Goal: Transaction & Acquisition: Purchase product/service

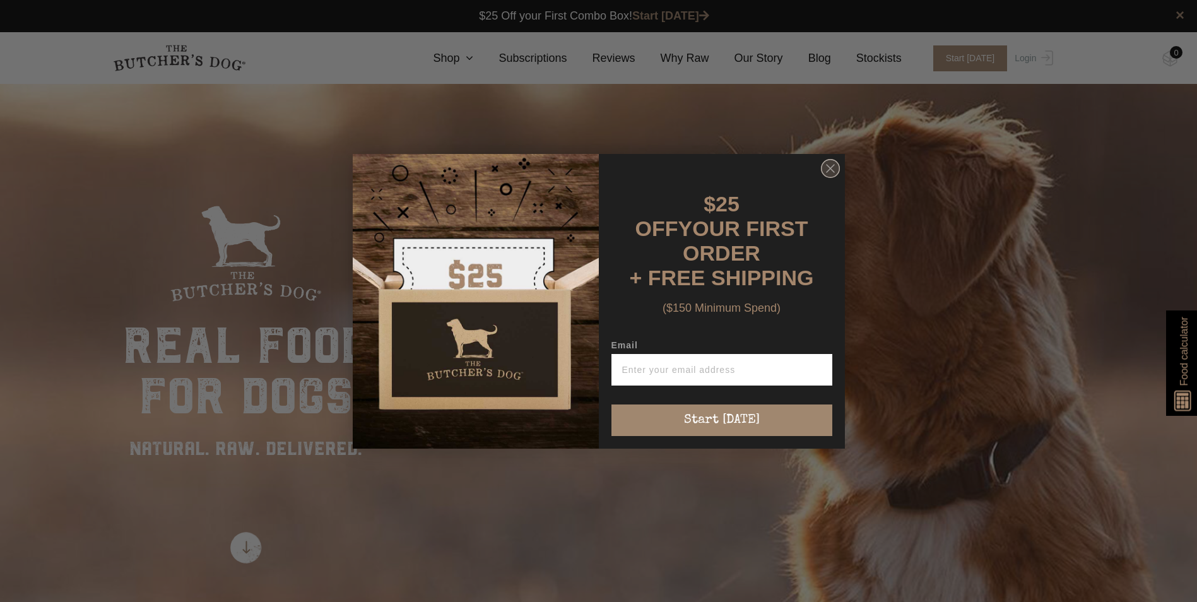
click at [834, 174] on circle "Close dialog" at bounding box center [830, 168] width 18 height 18
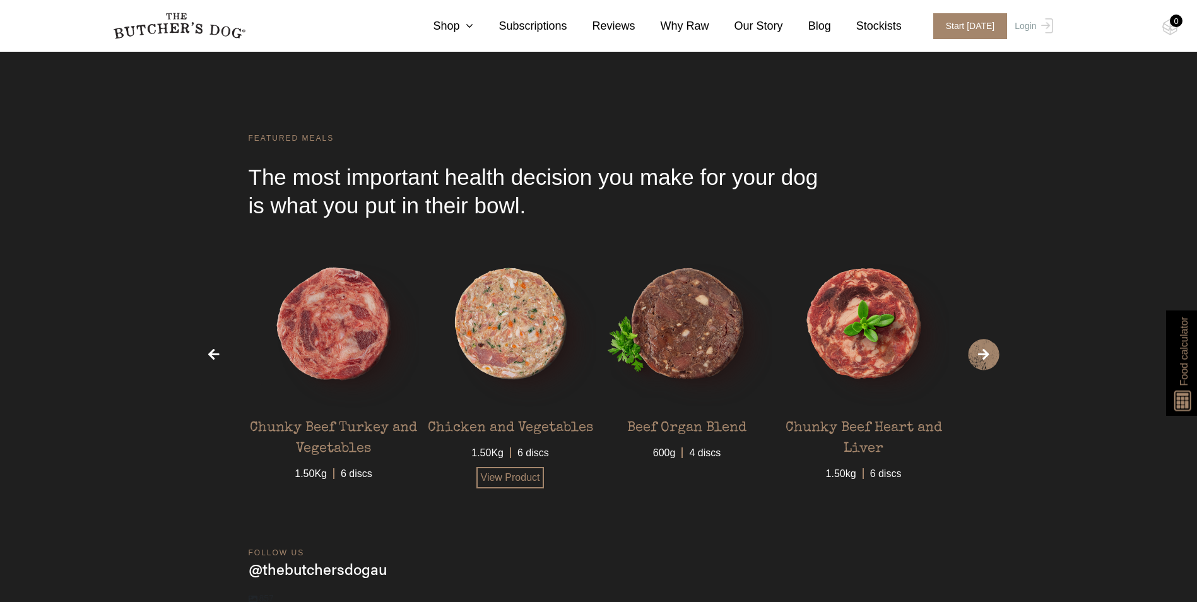
scroll to position [3777, 0]
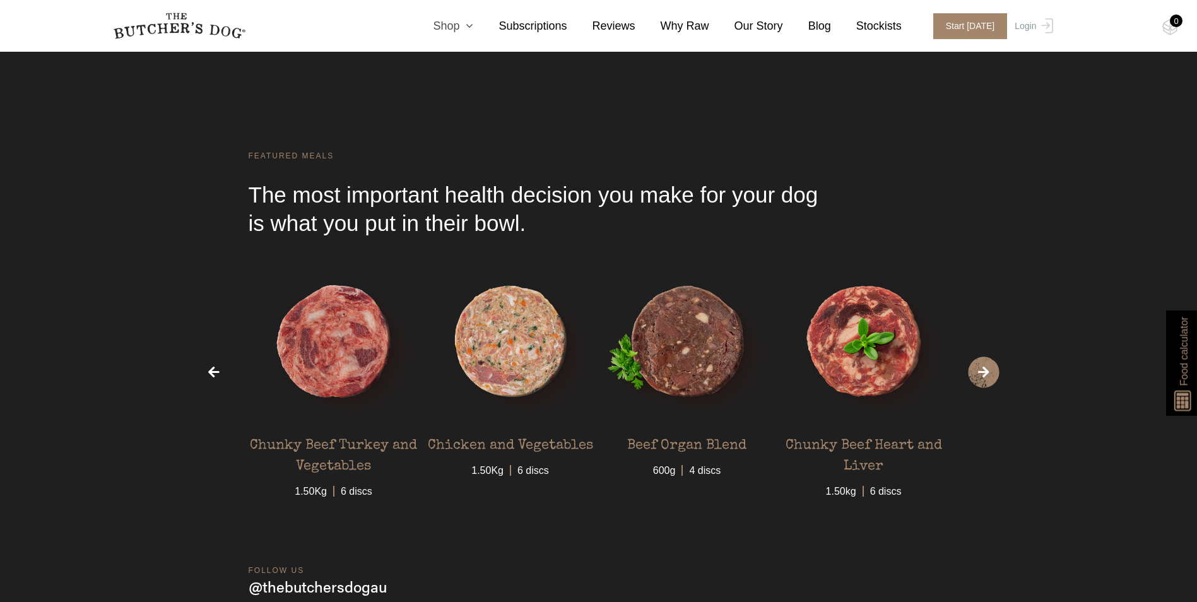
click at [473, 24] on icon at bounding box center [466, 25] width 14 height 11
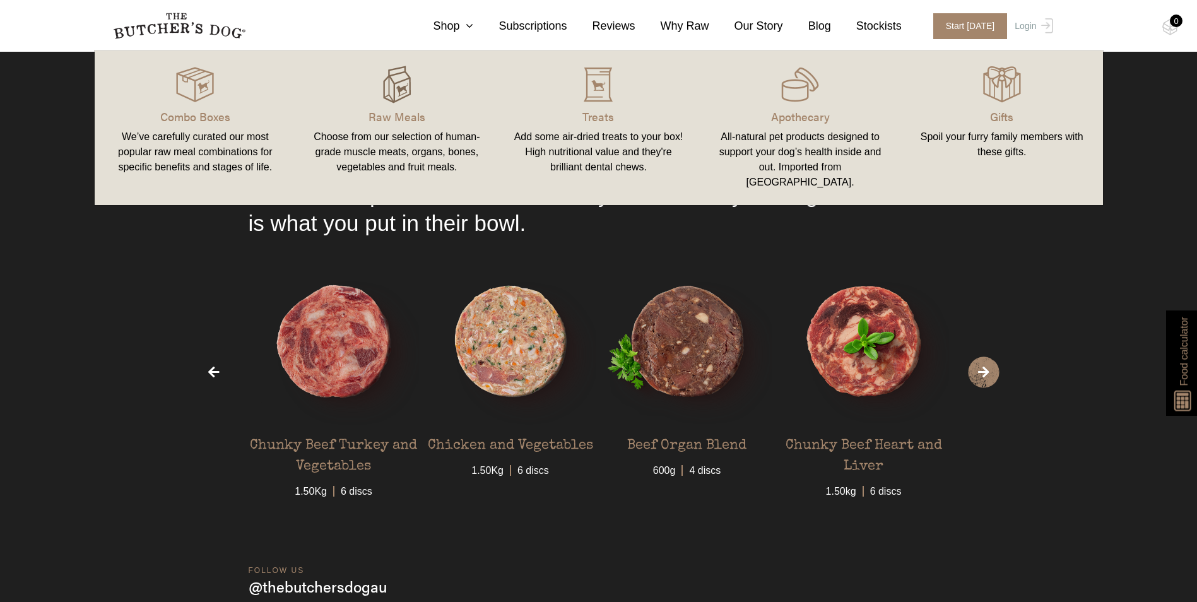
click at [406, 76] on img at bounding box center [397, 85] width 38 height 38
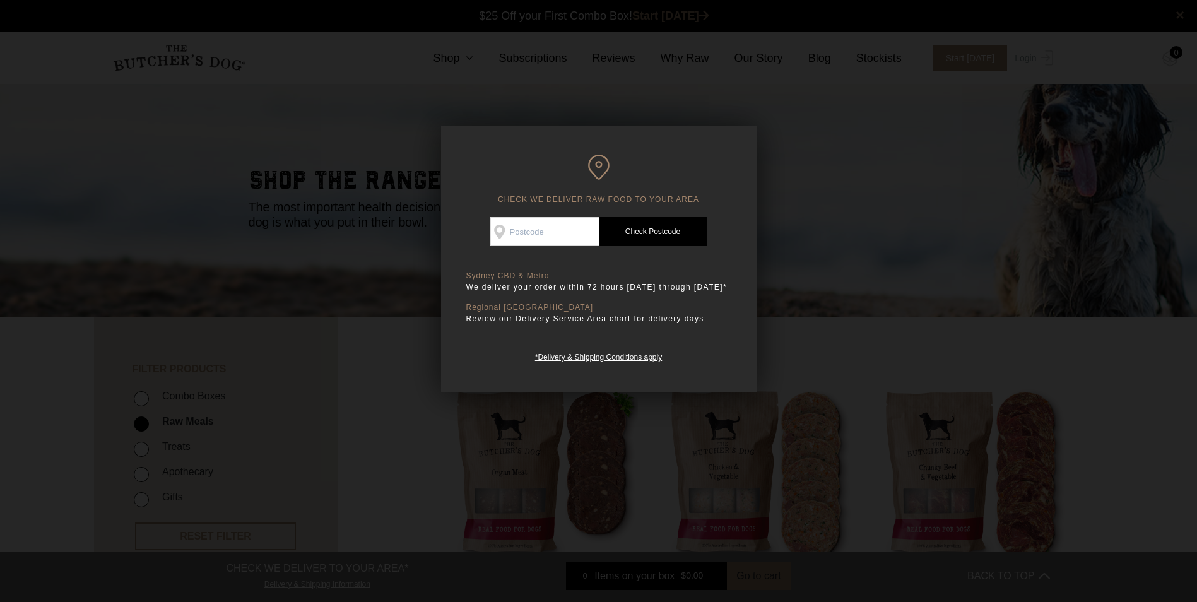
click at [430, 85] on div at bounding box center [598, 301] width 1197 height 602
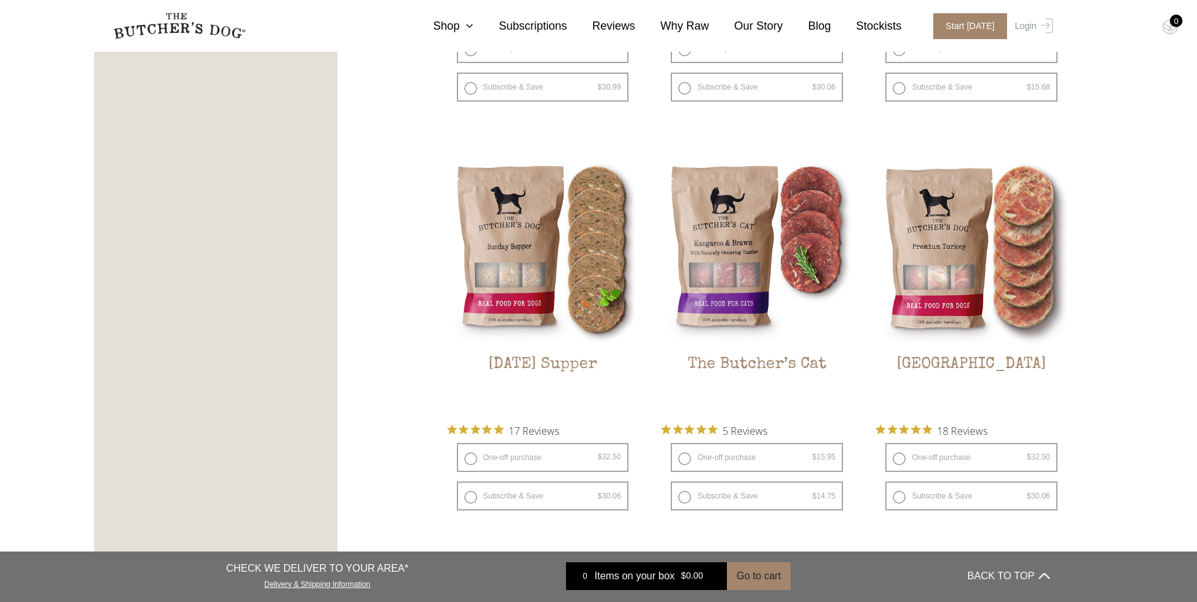
scroll to position [1640, 0]
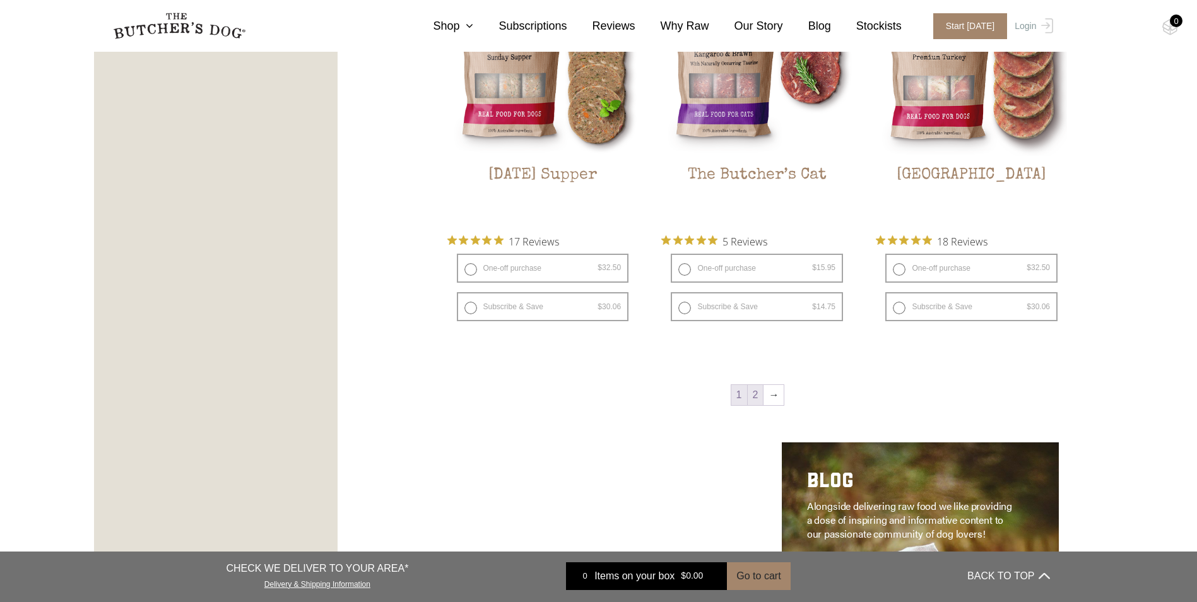
click at [754, 397] on link "2" at bounding box center [756, 395] width 16 height 20
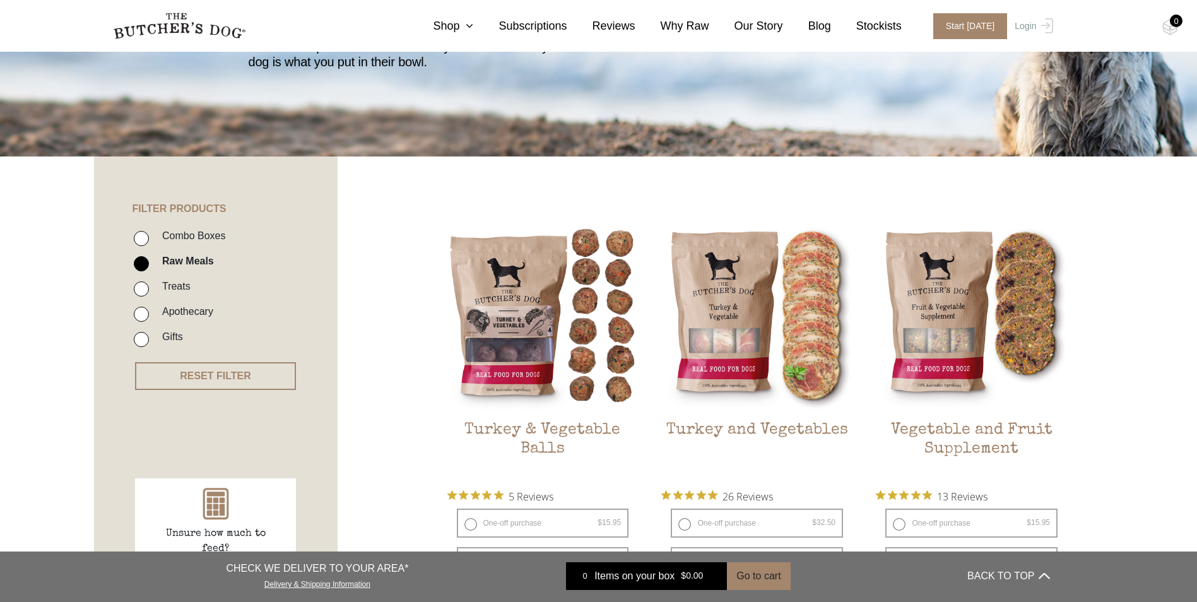
scroll to position [159, 0]
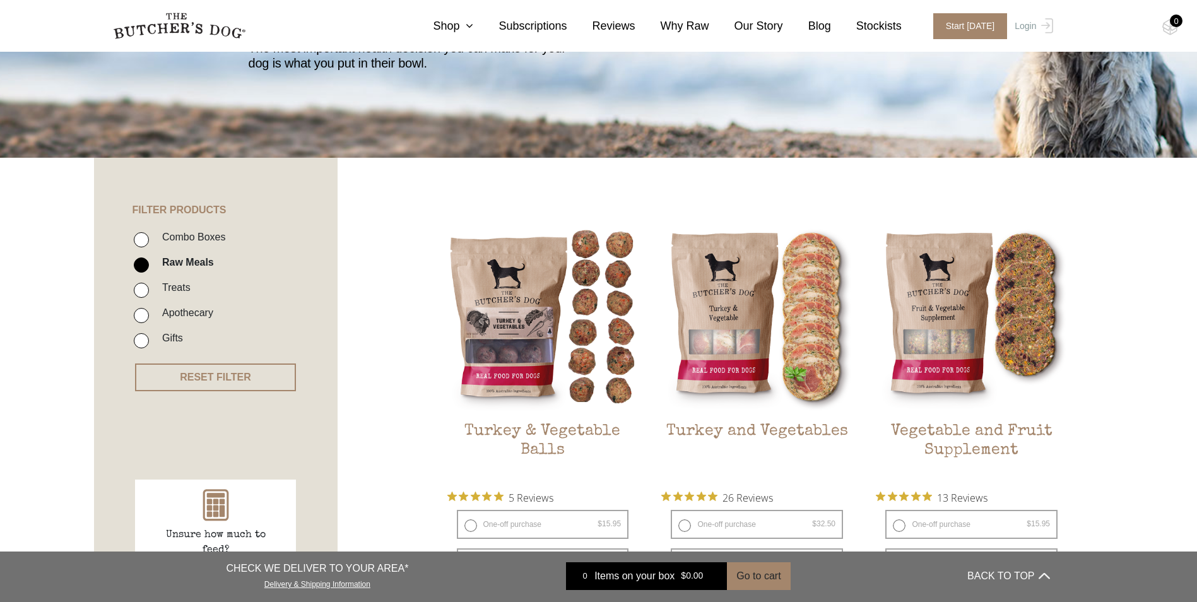
drag, startPoint x: 146, startPoint y: 288, endPoint x: 167, endPoint y: 283, distance: 21.4
click at [146, 288] on input "Treats" at bounding box center [141, 290] width 15 height 15
checkbox input "true"
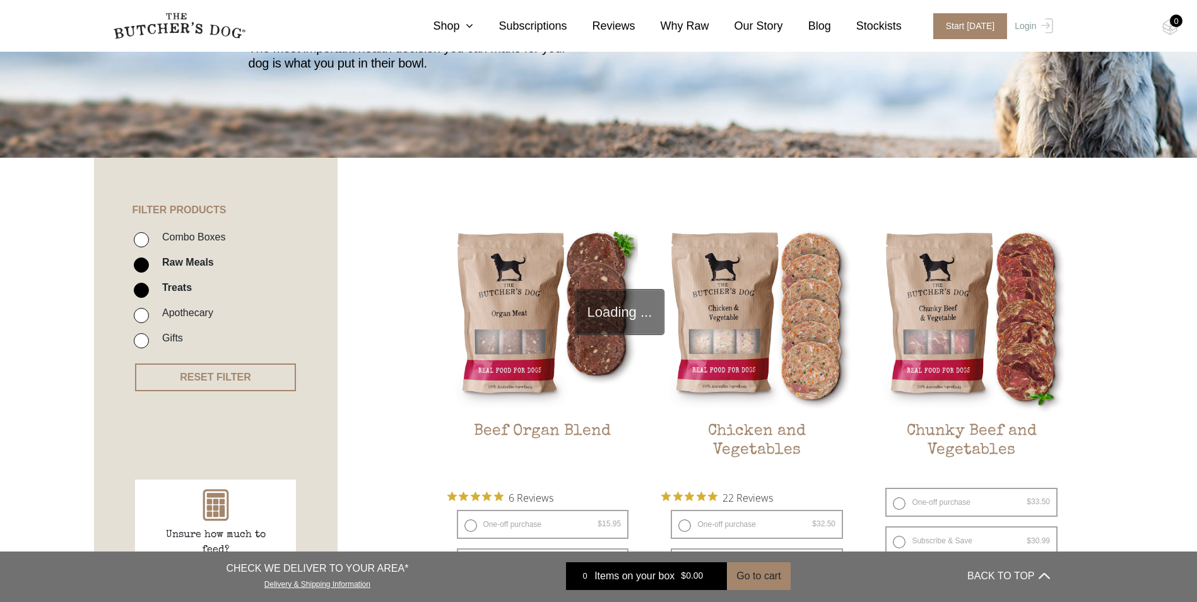
scroll to position [285, 0]
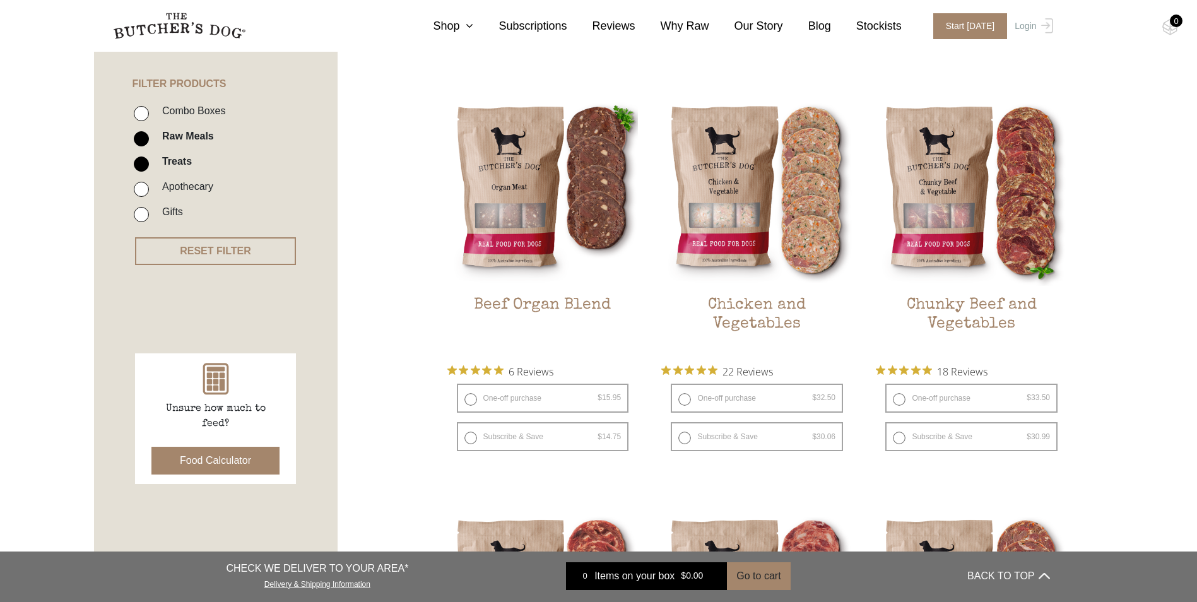
click at [143, 134] on input "Raw Meals" at bounding box center [141, 138] width 15 height 15
checkbox input "false"
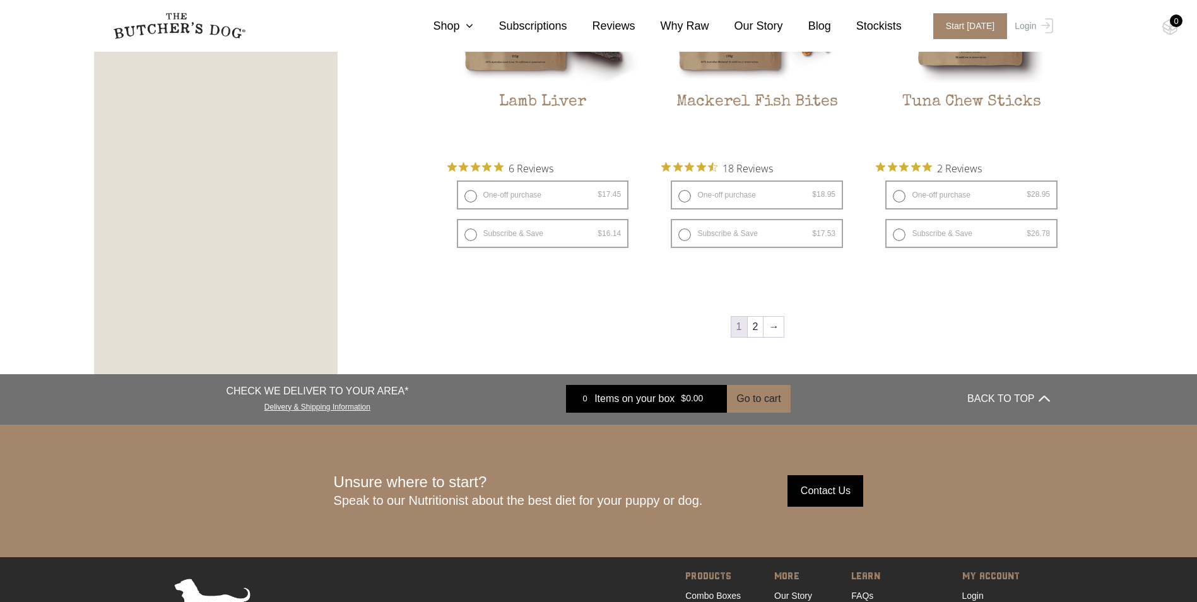
scroll to position [1736, 0]
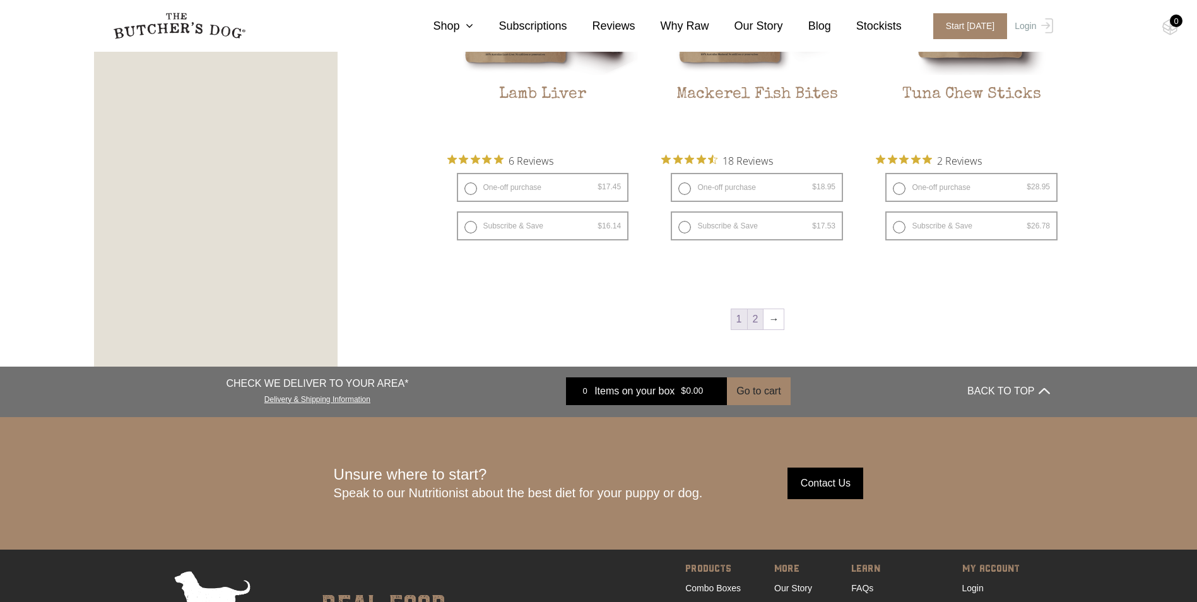
click at [762, 322] on link "2" at bounding box center [756, 319] width 16 height 20
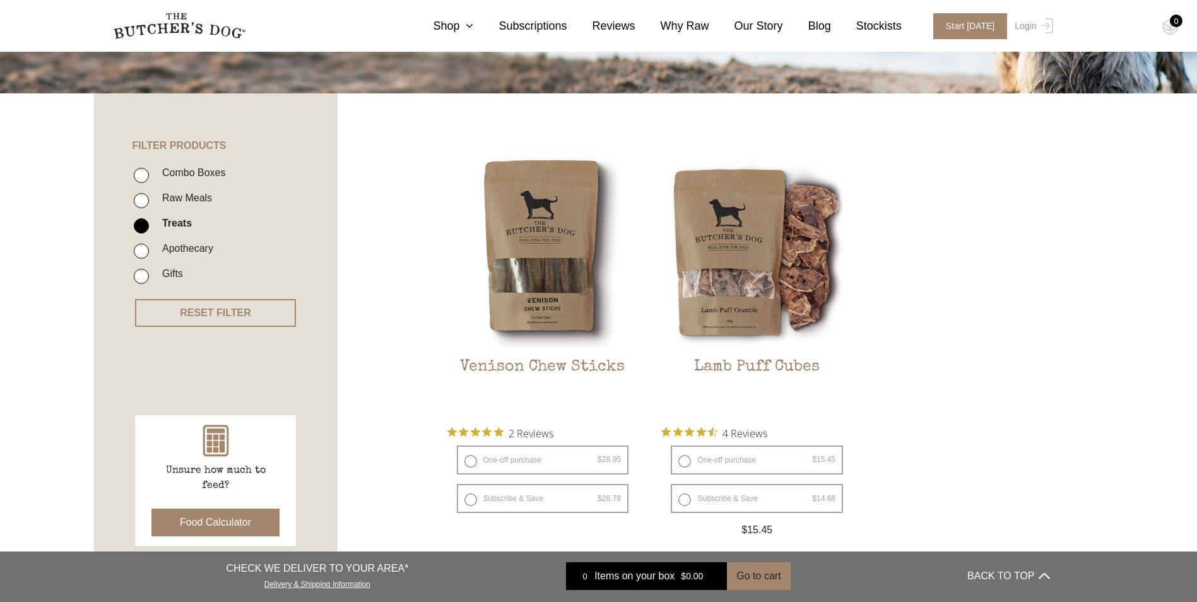
scroll to position [222, 0]
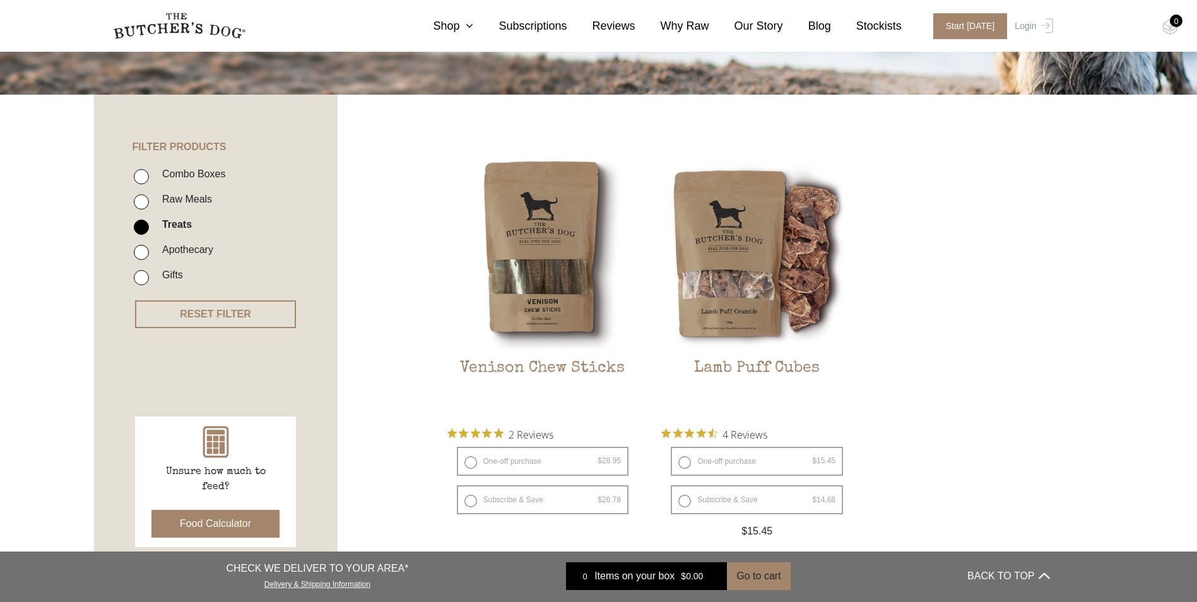
click at [144, 199] on input "Raw Meals" at bounding box center [141, 201] width 15 height 15
checkbox input "true"
click at [143, 229] on input "Treats" at bounding box center [141, 227] width 15 height 15
checkbox input "false"
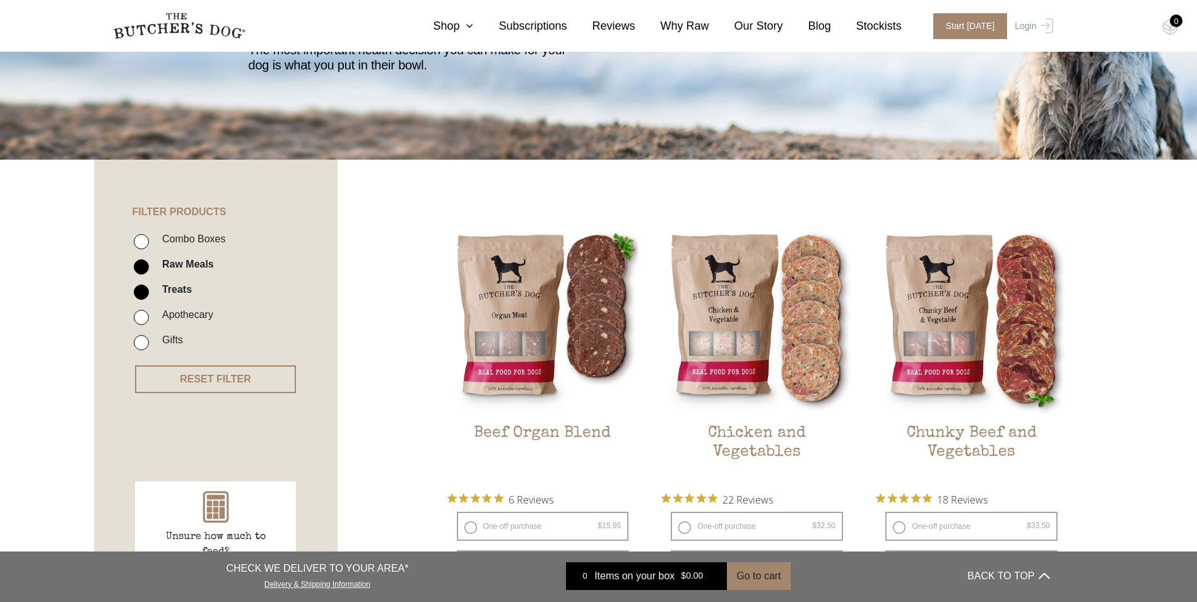
scroll to position [96, 0]
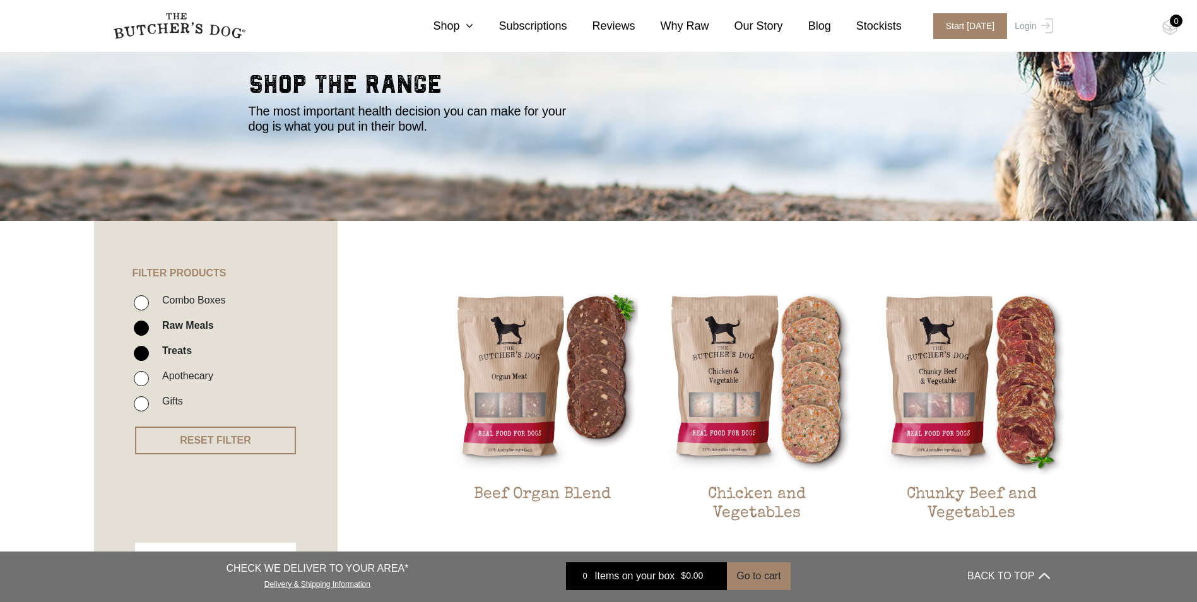
click at [143, 358] on input "Treats" at bounding box center [141, 353] width 15 height 15
checkbox input "false"
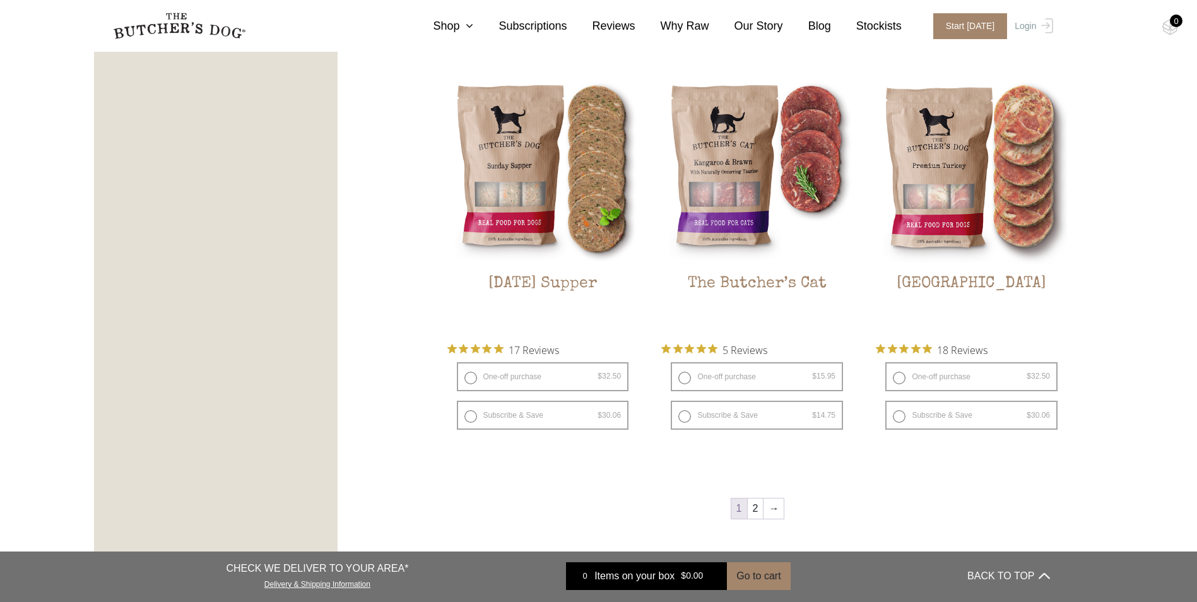
scroll to position [1799, 0]
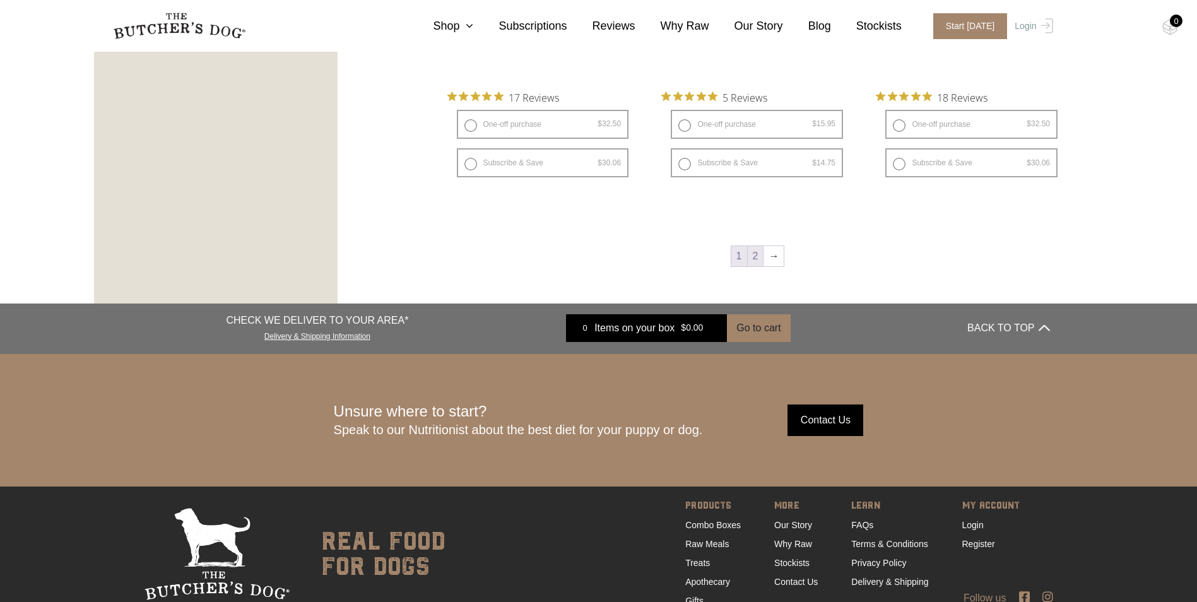
click at [758, 255] on link "2" at bounding box center [756, 256] width 16 height 20
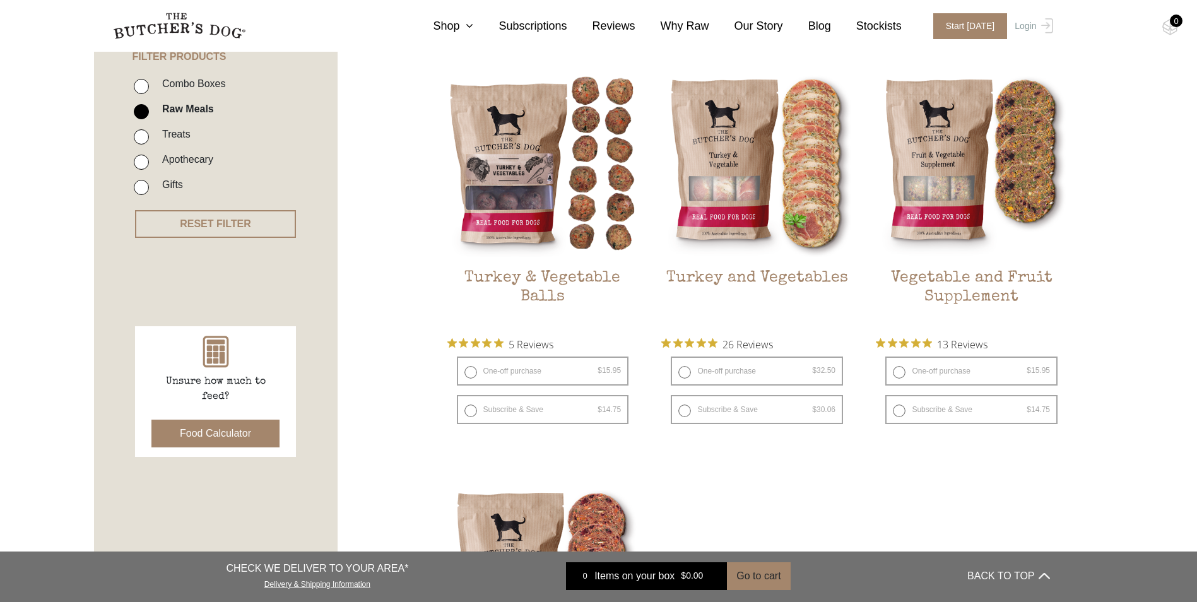
scroll to position [285, 0]
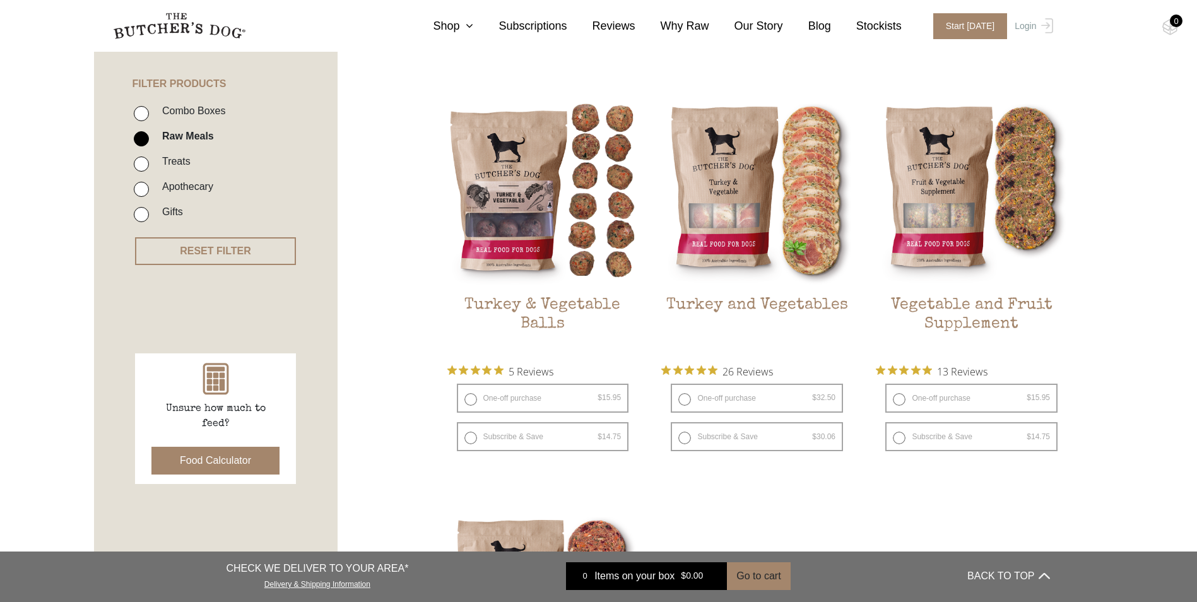
click at [242, 456] on button "Food Calculator" at bounding box center [215, 461] width 128 height 28
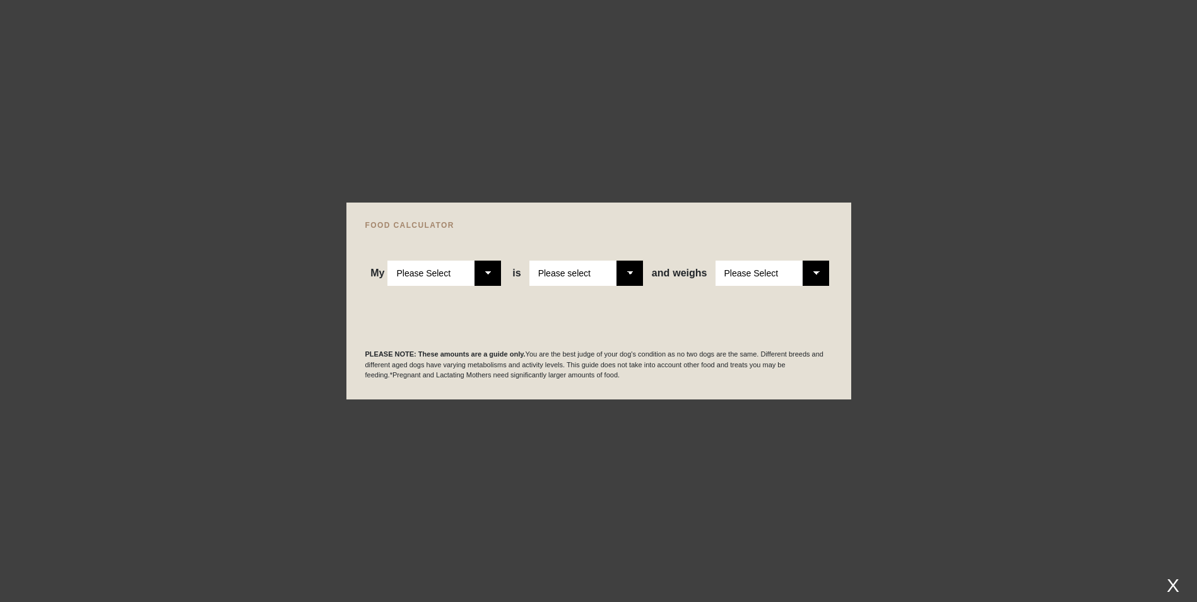
click at [487, 272] on select "Please Select Adult Dog Puppy" at bounding box center [444, 273] width 114 height 25
select select "adult"
click at [388, 261] on select "Please Select Adult Dog Puppy" at bounding box center [444, 273] width 114 height 25
click at [630, 274] on select "Please select a healthy weight overweight" at bounding box center [586, 273] width 114 height 25
select select "0"
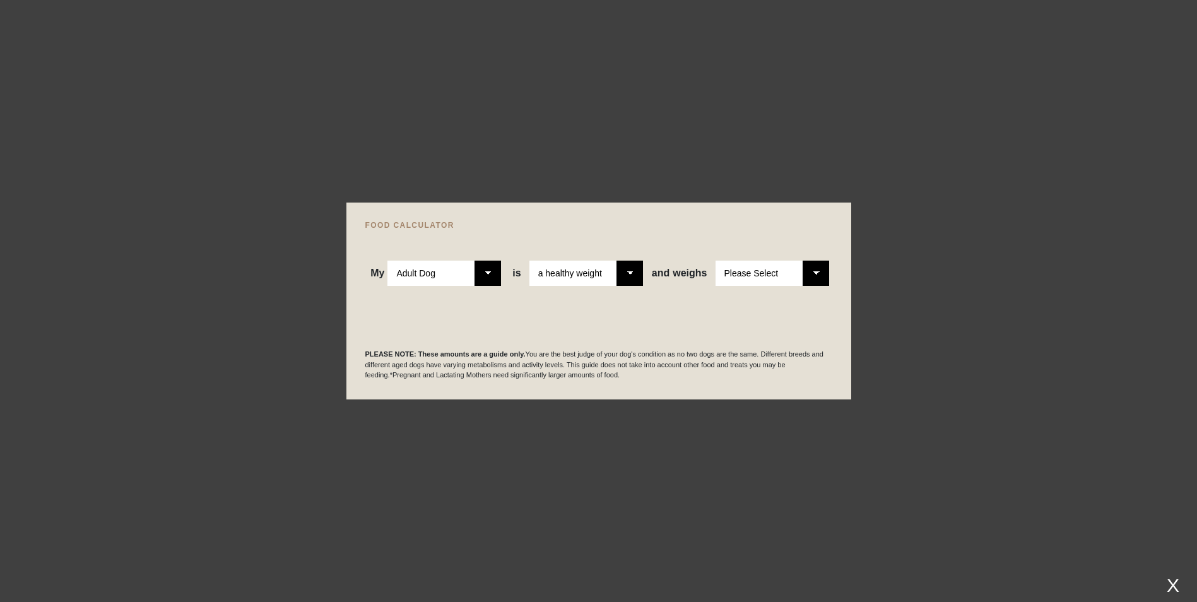
click at [531, 261] on select "Please select a healthy weight overweight" at bounding box center [586, 273] width 114 height 25
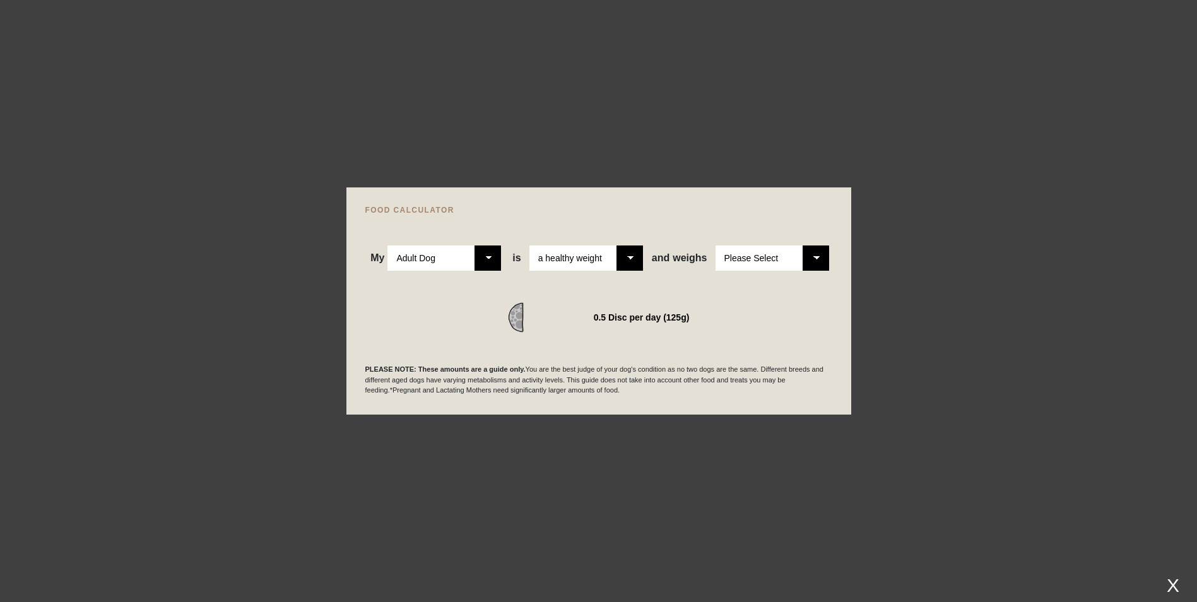
click at [810, 259] on select "Please Select 1kg 2kg 3kg 4kg 5kg 6kg 7kg 8kg 9kg 10kg 11kg 12kg 13kg 14kg 15kg…" at bounding box center [772, 257] width 114 height 25
click at [715, 245] on select "Please Select 1kg 2kg 3kg 4kg 5kg 6kg 7kg 8kg 9kg 10kg 11kg 12kg 13kg 14kg 15kg…" at bounding box center [772, 257] width 114 height 25
click at [814, 257] on select "Please Select 1kg 2kg 3kg 4kg 5kg 6kg 7kg 8kg 9kg 10kg 11kg 12kg 13kg 14kg 15kg…" at bounding box center [772, 257] width 114 height 25
click at [715, 245] on select "Please Select 1kg 2kg 3kg 4kg 5kg 6kg 7kg 8kg 9kg 10kg 11kg 12kg 13kg 14kg 15kg…" at bounding box center [772, 257] width 114 height 25
drag, startPoint x: 827, startPoint y: 260, endPoint x: 829, endPoint y: 281, distance: 21.5
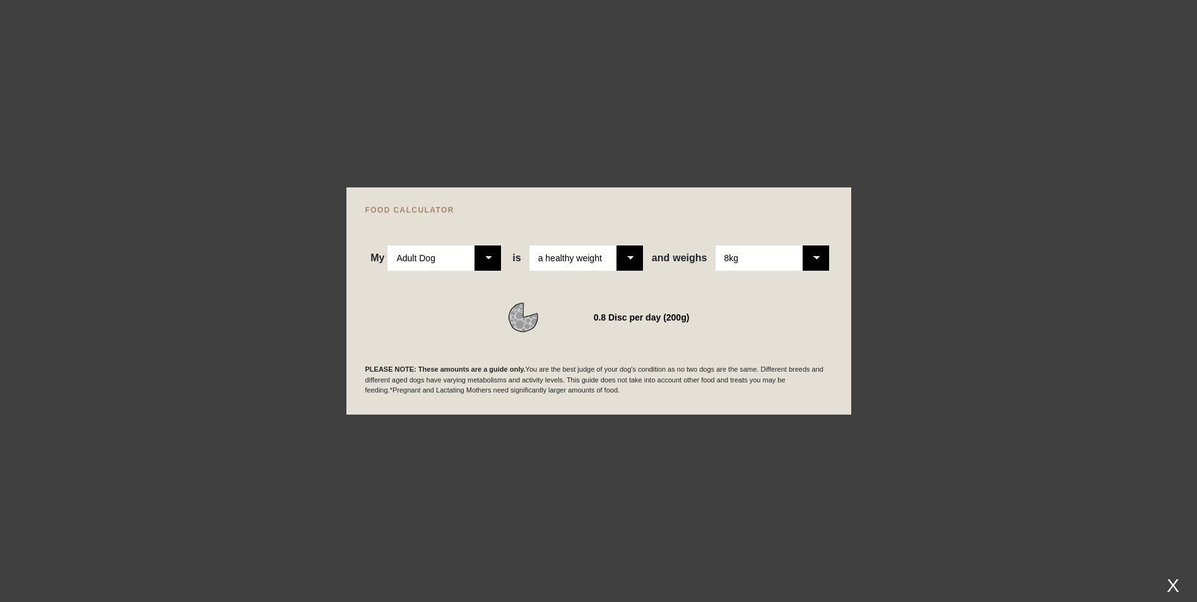
click at [827, 260] on select "Please Select 1kg 2kg 3kg 4kg 5kg 6kg 7kg 8kg 9kg 10kg 11kg 12kg 13kg 14kg 15kg…" at bounding box center [772, 257] width 114 height 25
click at [715, 245] on select "Please Select 1kg 2kg 3kg 4kg 5kg 6kg 7kg 8kg 9kg 10kg 11kg 12kg 13kg 14kg 15kg…" at bounding box center [772, 257] width 114 height 25
click at [818, 261] on select "Please Select 1kg 2kg 3kg 4kg 5kg 6kg 7kg 8kg 9kg 10kg 11kg 12kg 13kg 14kg 15kg…" at bounding box center [772, 257] width 114 height 25
click at [715, 245] on select "Please Select 1kg 2kg 3kg 4kg 5kg 6kg 7kg 8kg 9kg 10kg 11kg 12kg 13kg 14kg 15kg…" at bounding box center [772, 257] width 114 height 25
drag, startPoint x: 818, startPoint y: 250, endPoint x: 818, endPoint y: 262, distance: 11.4
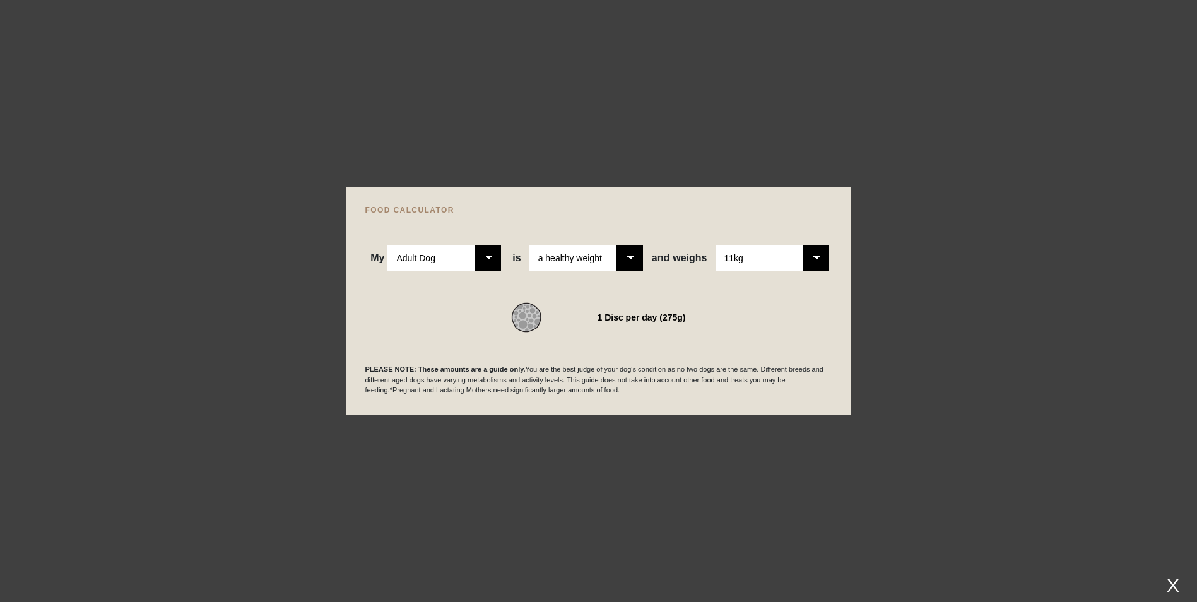
click at [818, 250] on select "Please Select 1kg 2kg 3kg 4kg 5kg 6kg 7kg 8kg 9kg 10kg 11kg 12kg 13kg 14kg 15kg…" at bounding box center [772, 257] width 114 height 25
click at [715, 245] on select "Please Select 1kg 2kg 3kg 4kg 5kg 6kg 7kg 8kg 9kg 10kg 11kg 12kg 13kg 14kg 15kg…" at bounding box center [772, 257] width 114 height 25
click at [825, 256] on select "Please Select 1kg 2kg 3kg 4kg 5kg 6kg 7kg 8kg 9kg 10kg 11kg 12kg 13kg 14kg 15kg…" at bounding box center [772, 257] width 114 height 25
select select "8"
click at [715, 245] on select "Please Select 1kg 2kg 3kg 4kg 5kg 6kg 7kg 8kg 9kg 10kg 11kg 12kg 13kg 14kg 15kg…" at bounding box center [772, 257] width 114 height 25
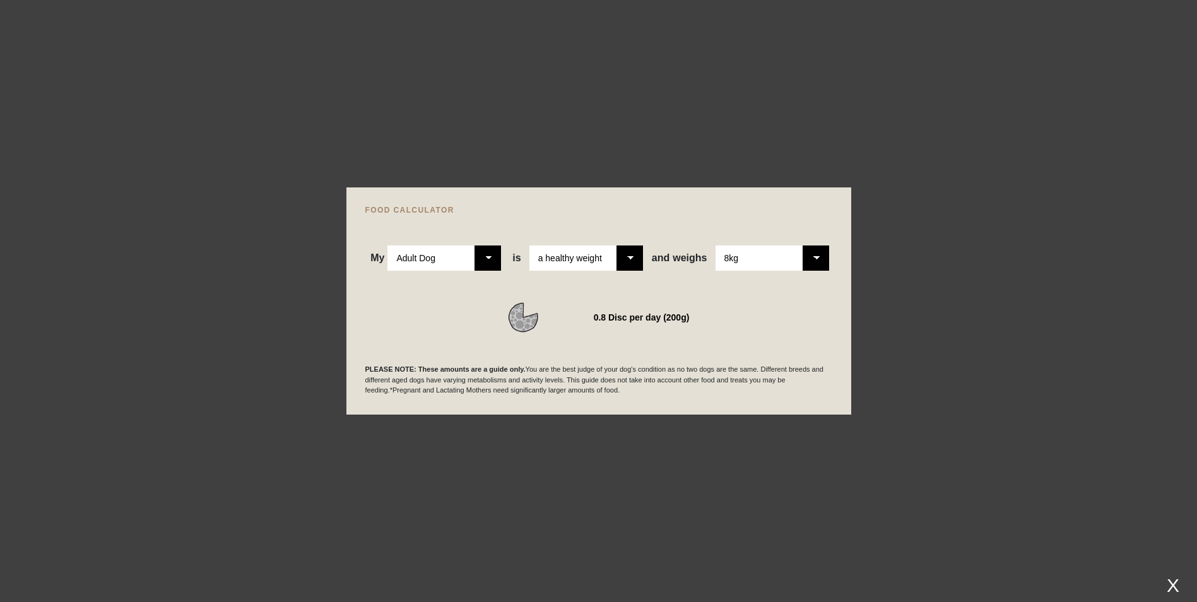
scroll to position [33, 0]
click at [900, 118] on div at bounding box center [598, 301] width 1197 height 602
click at [1175, 586] on div "X" at bounding box center [1173, 585] width 23 height 21
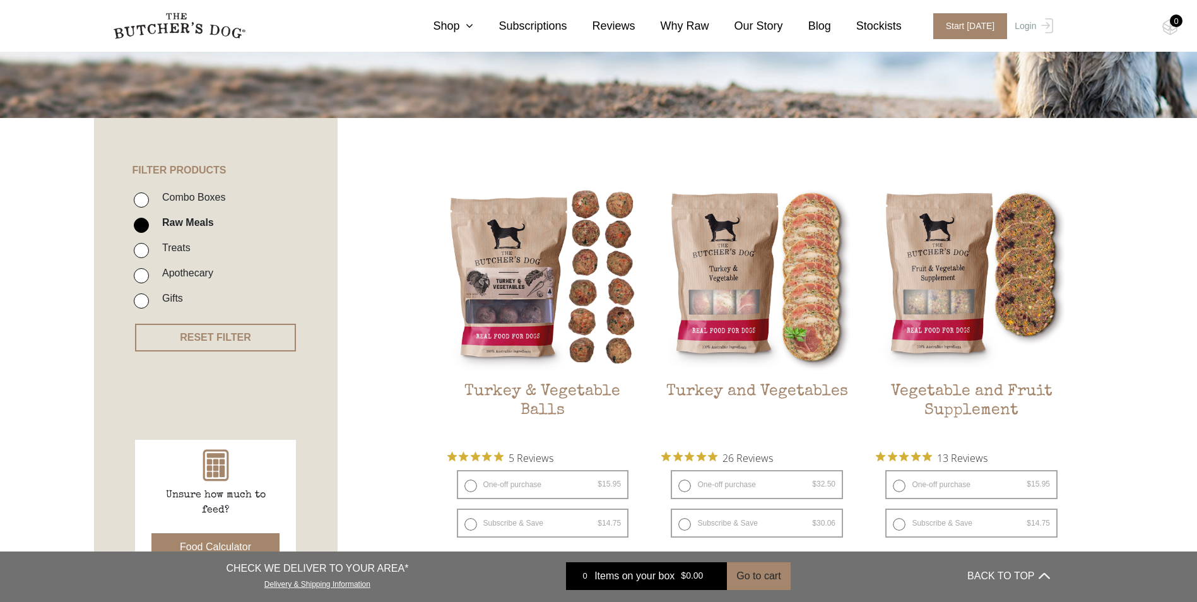
scroll to position [159, 0]
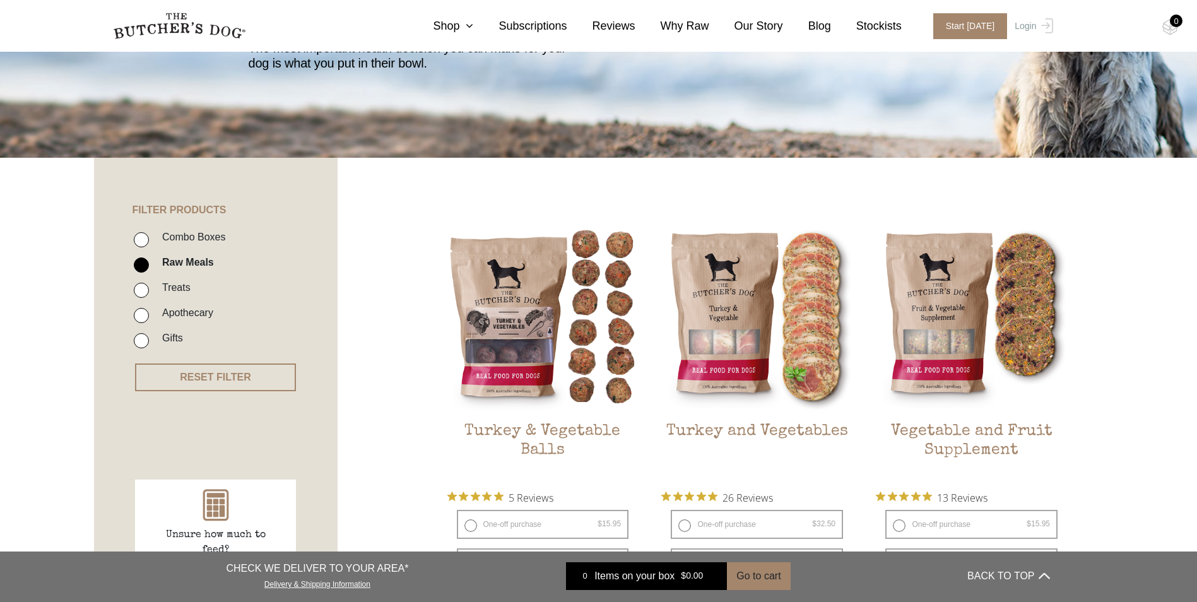
click at [138, 262] on input "Raw Meals" at bounding box center [141, 264] width 15 height 15
checkbox input "false"
click at [146, 316] on input "Apothecary" at bounding box center [141, 315] width 15 height 15
checkbox input "true"
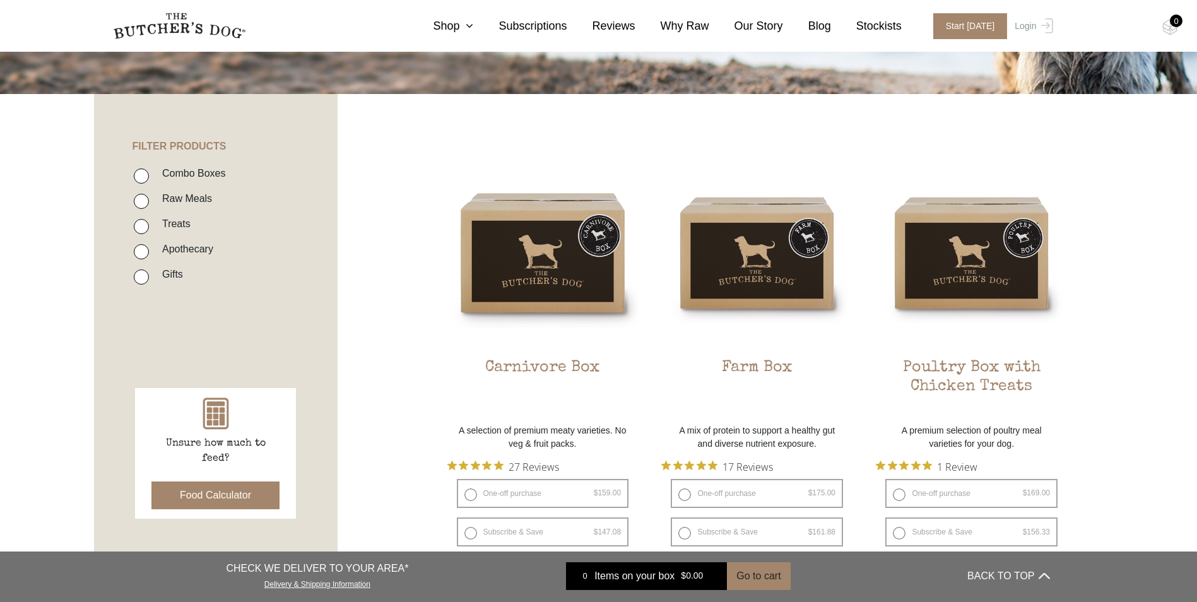
scroll to position [222, 0]
click at [141, 256] on input "Apothecary" at bounding box center [141, 252] width 15 height 15
checkbox input "true"
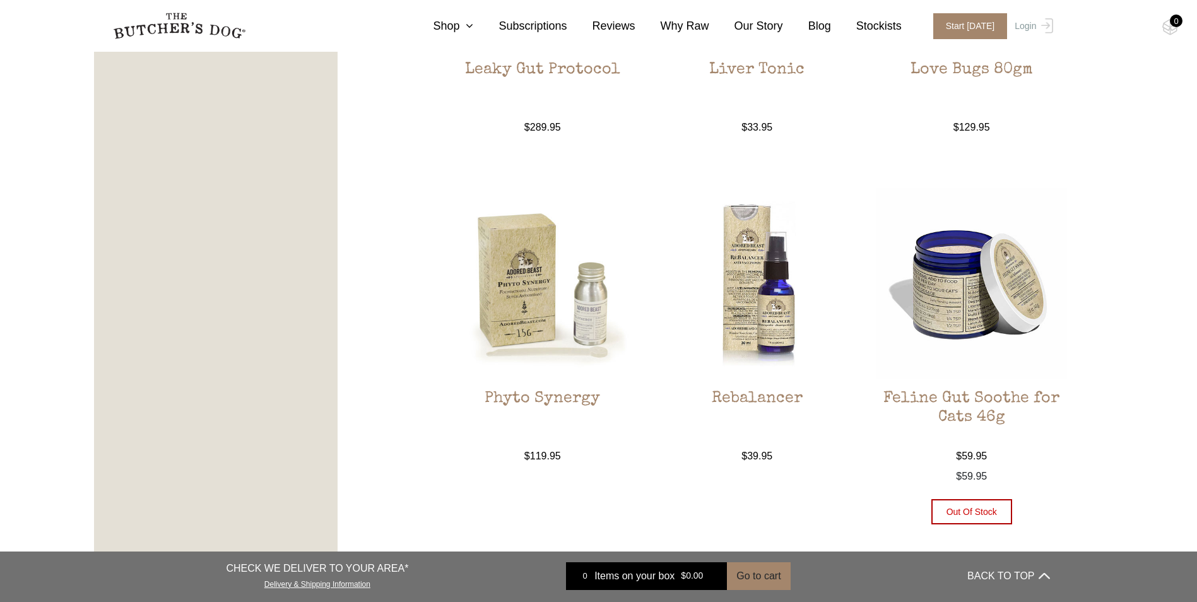
scroll to position [1232, 0]
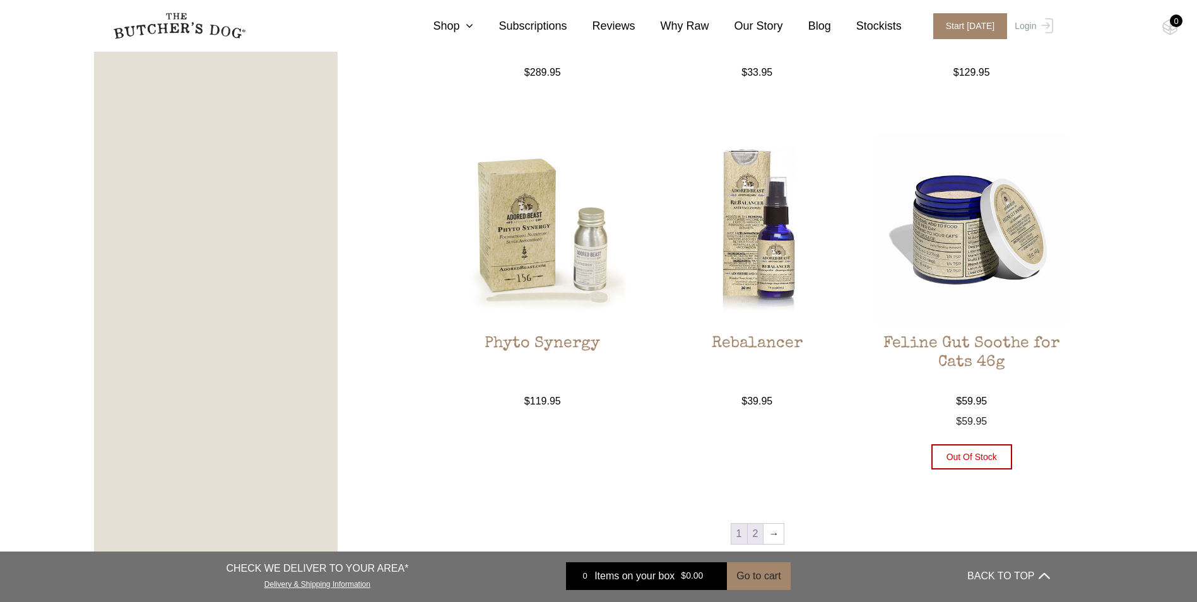
click at [757, 538] on link "2" at bounding box center [756, 534] width 16 height 20
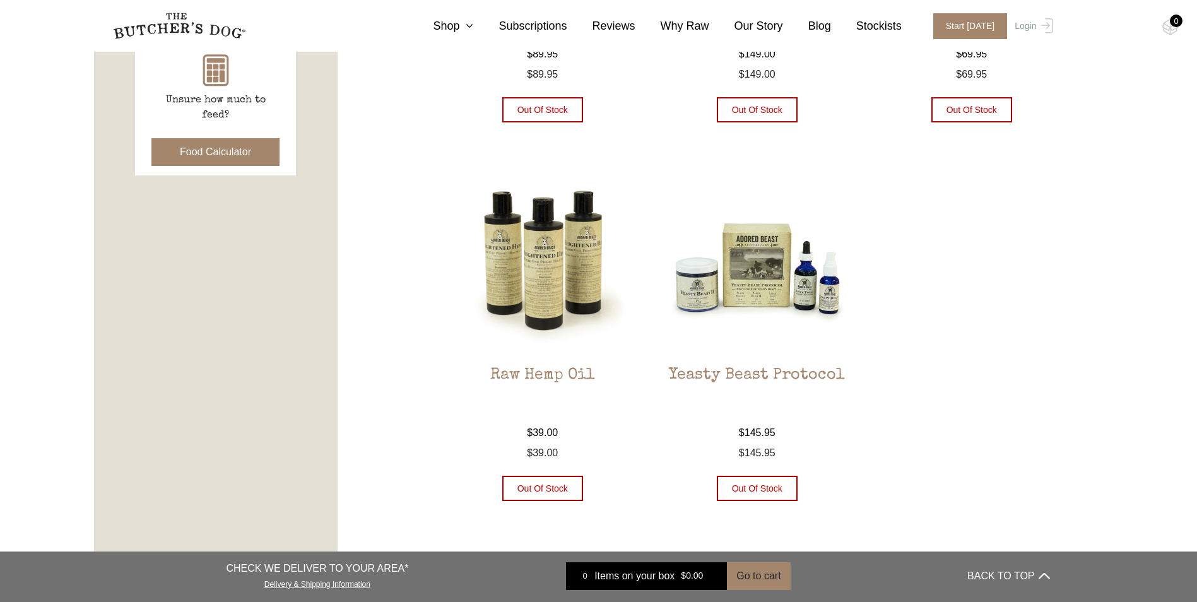
scroll to position [727, 0]
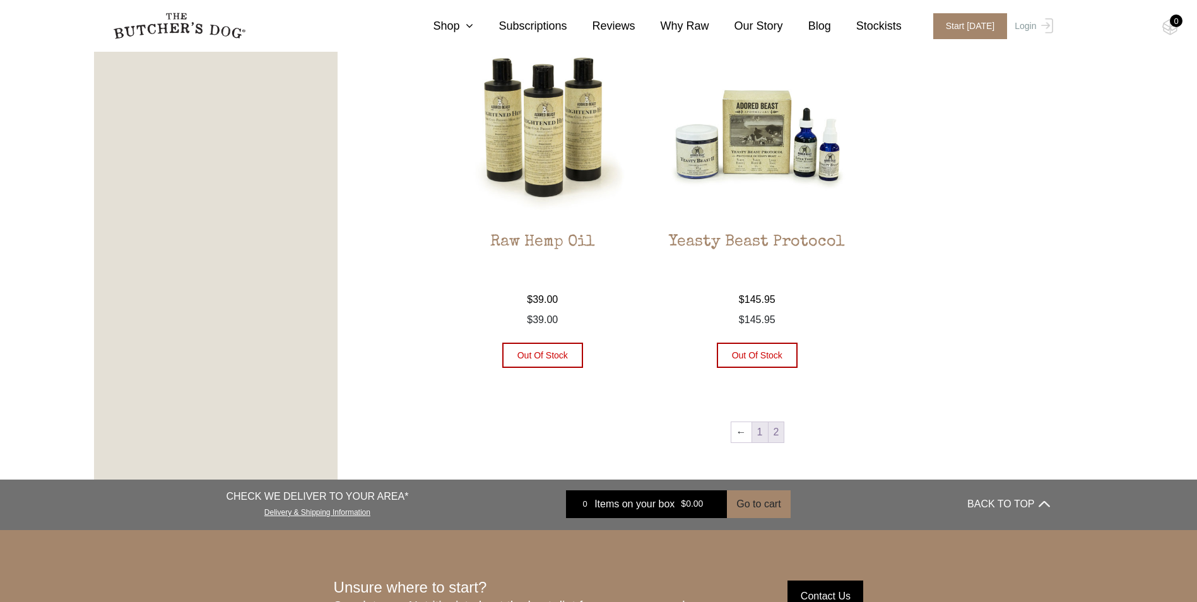
click at [756, 432] on link "1" at bounding box center [760, 432] width 16 height 20
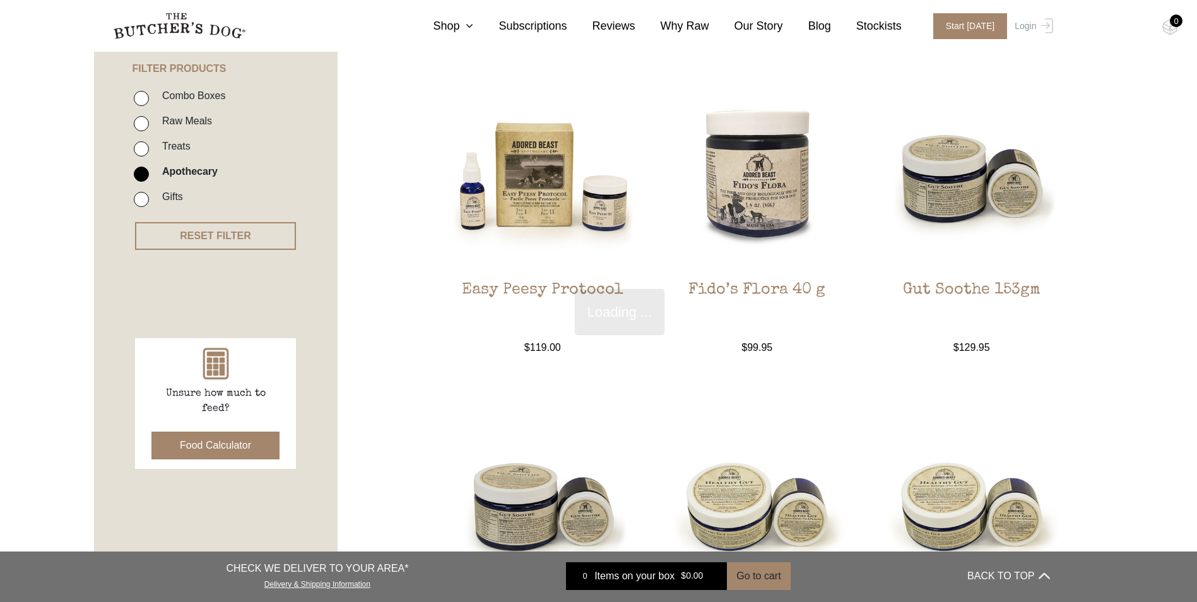
scroll to position [285, 0]
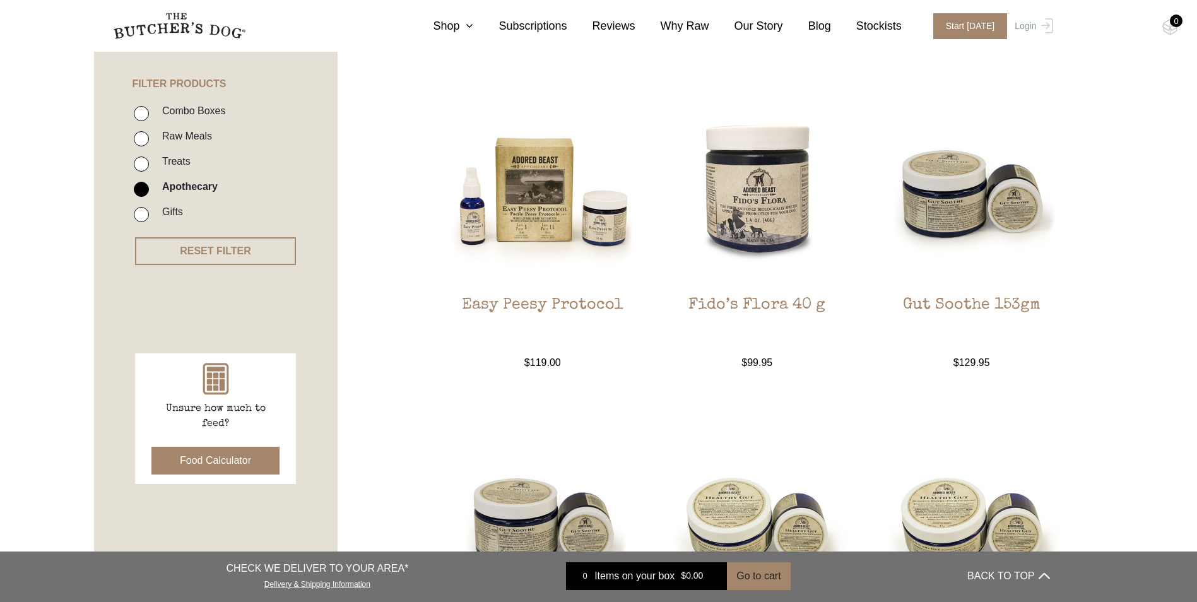
drag, startPoint x: 142, startPoint y: 188, endPoint x: 143, endPoint y: 174, distance: 14.5
click at [142, 188] on input "Apothecary" at bounding box center [141, 189] width 15 height 15
checkbox input "false"
click at [143, 137] on input "Raw Meals" at bounding box center [141, 138] width 15 height 15
checkbox input "true"
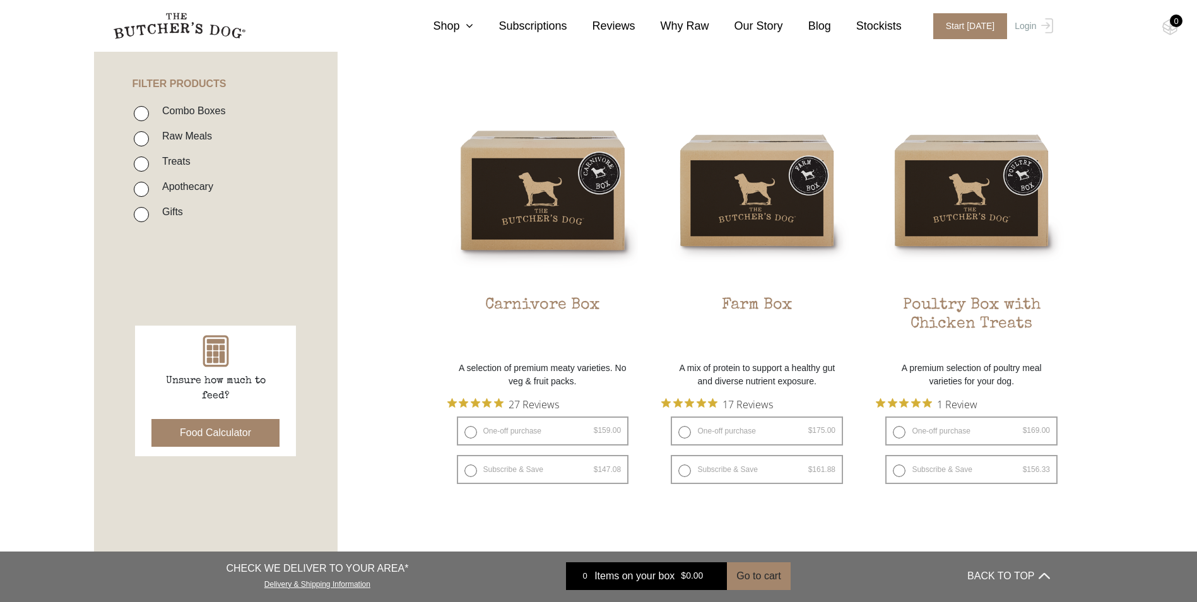
click at [147, 137] on input "Raw Meals" at bounding box center [141, 138] width 15 height 15
checkbox input "true"
